Goal: Manage account settings

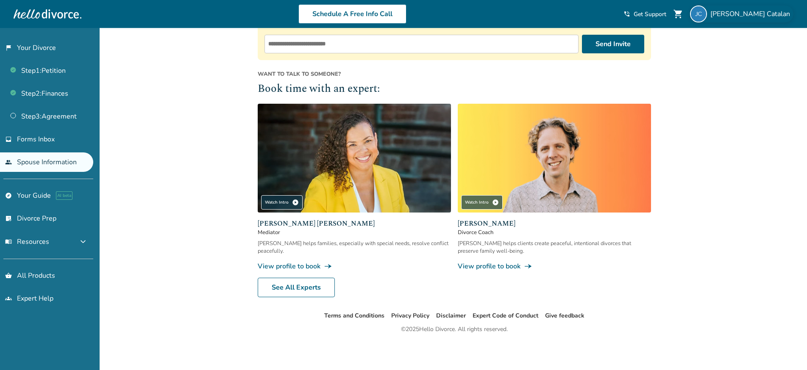
click at [771, 10] on span "[PERSON_NAME]" at bounding box center [751, 13] width 83 height 9
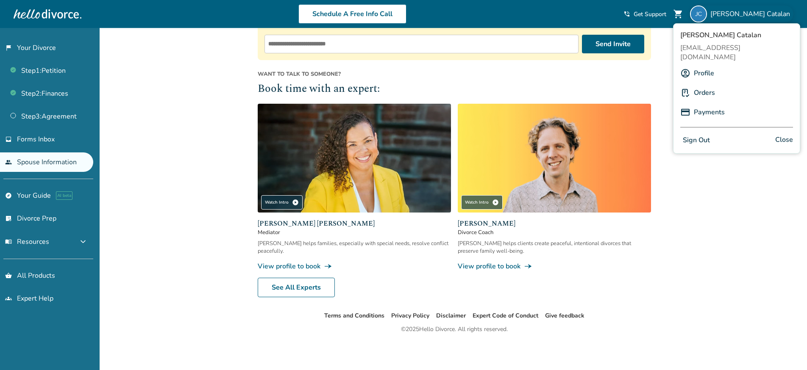
click at [706, 65] on link "Profile" at bounding box center [704, 73] width 20 height 16
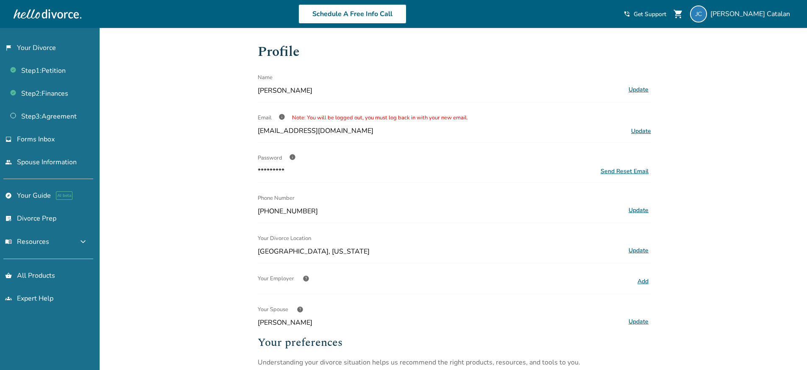
click at [642, 134] on span "Update" at bounding box center [641, 131] width 20 height 8
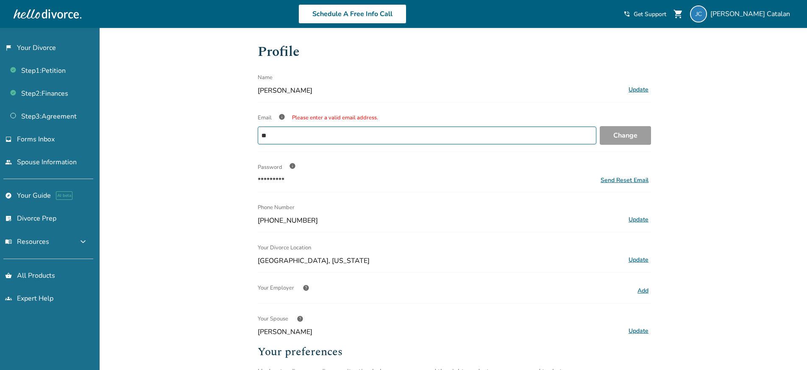
type input "*"
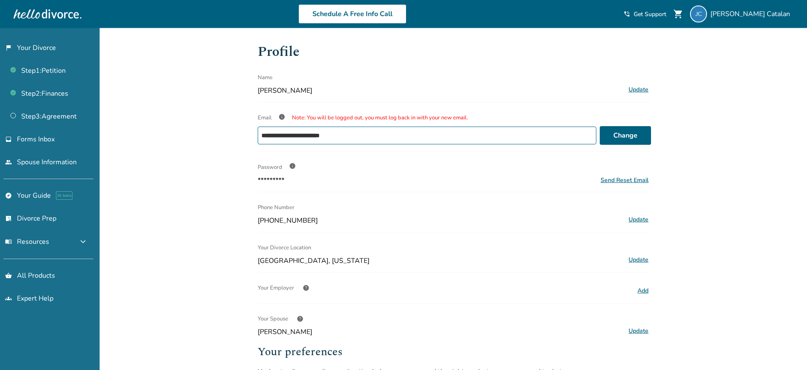
type input "**********"
click at [617, 133] on button "Change" at bounding box center [625, 135] width 51 height 19
